Goal: Information Seeking & Learning: Learn about a topic

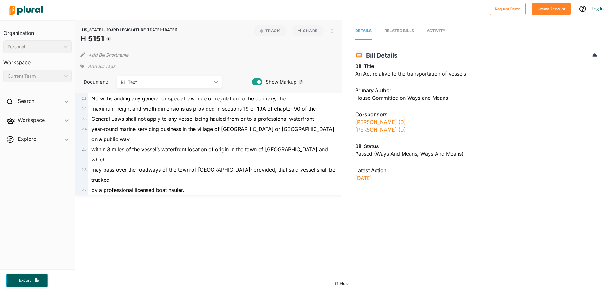
click at [216, 82] on polygon at bounding box center [216, 82] width 4 height 2
click at [270, 30] on button "Track" at bounding box center [269, 30] width 33 height 11
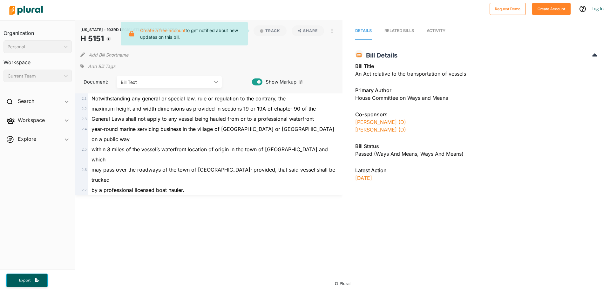
click at [280, 52] on div "Add Bill Shortname" at bounding box center [208, 53] width 257 height 13
